Goal: Check status: Check status

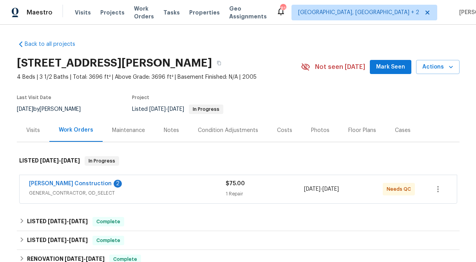
click at [234, 188] on div "$75.00" at bounding box center [265, 184] width 79 height 8
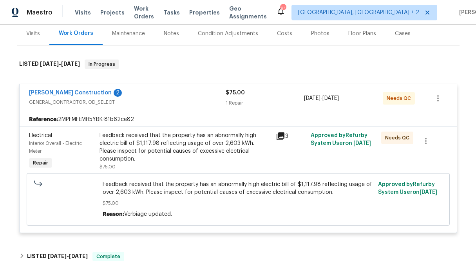
scroll to position [97, 0]
click at [51, 95] on span "[PERSON_NAME] Construction" at bounding box center [70, 93] width 83 height 8
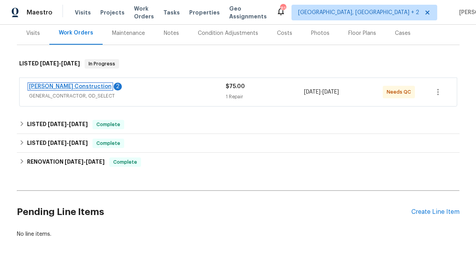
click at [52, 89] on link "[PERSON_NAME] Construction" at bounding box center [70, 86] width 83 height 5
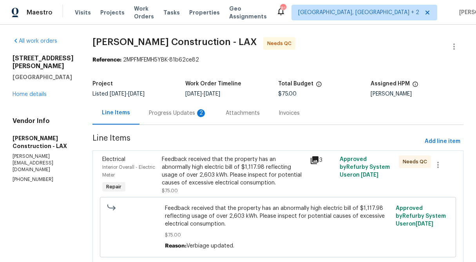
click at [199, 110] on div "Progress Updates 2" at bounding box center [178, 113] width 58 height 8
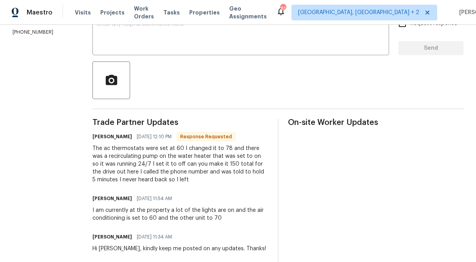
scroll to position [145, 0]
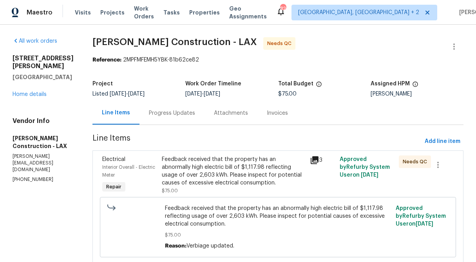
scroll to position [5, 0]
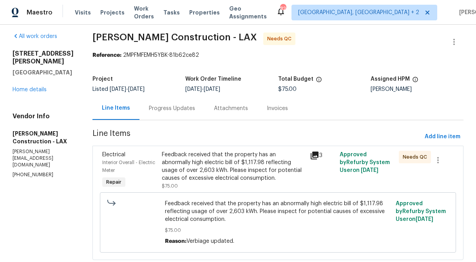
click at [185, 107] on div "Progress Updates" at bounding box center [172, 109] width 46 height 8
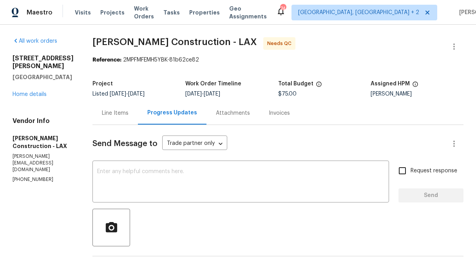
click at [138, 109] on div "Line Items" at bounding box center [114, 112] width 45 height 23
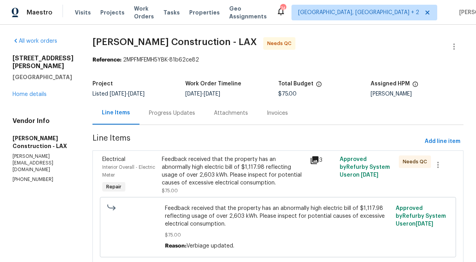
click at [195, 116] on div "Progress Updates" at bounding box center [172, 113] width 46 height 8
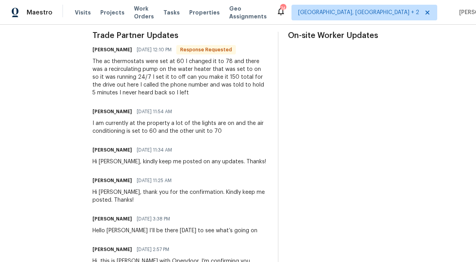
scroll to position [228, 0]
